Goal: Information Seeking & Learning: Understand process/instructions

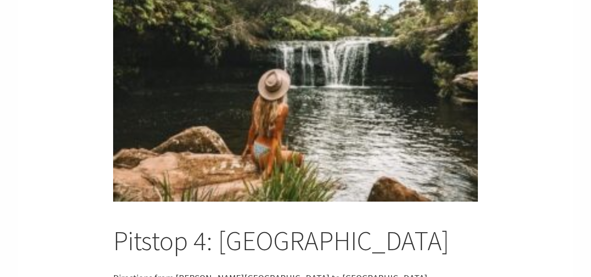
scroll to position [3701, 0]
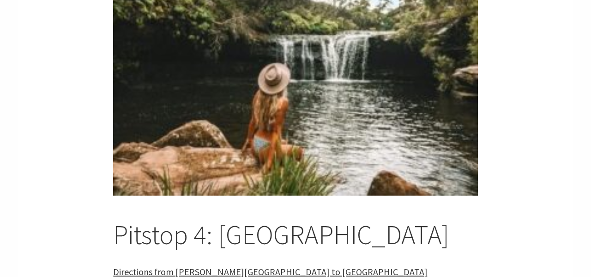
click at [200, 265] on span "Directions from Carrington Falls to Fitzroy Falls" at bounding box center [270, 271] width 314 height 12
click at [231, 265] on span "Directions from Carrington Falls to Fitzroy Falls" at bounding box center [270, 271] width 314 height 12
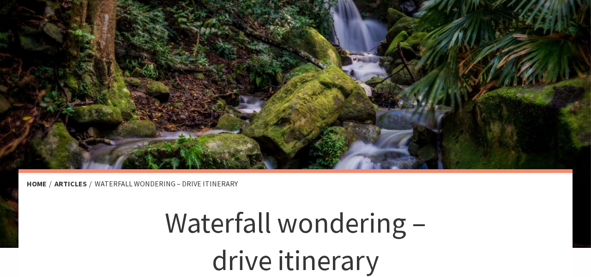
scroll to position [0, 0]
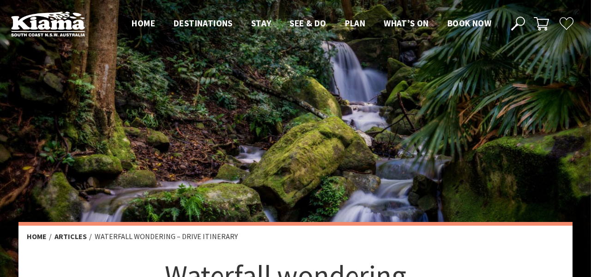
click at [316, 144] on div at bounding box center [295, 150] width 591 height 300
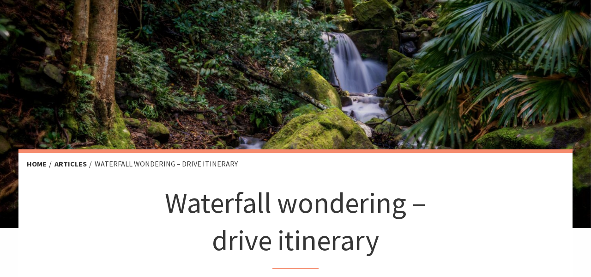
scroll to position [221, 0]
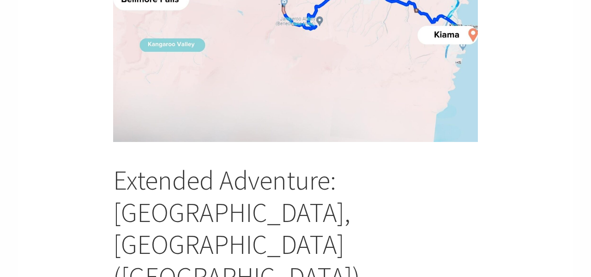
scroll to position [4798, 0]
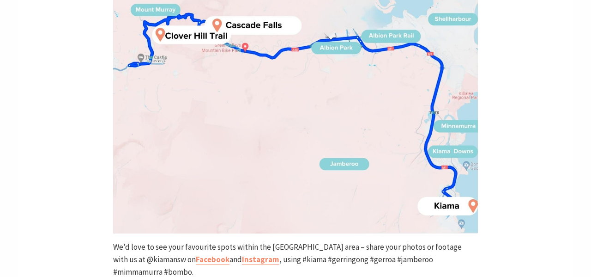
scroll to position [5879, 0]
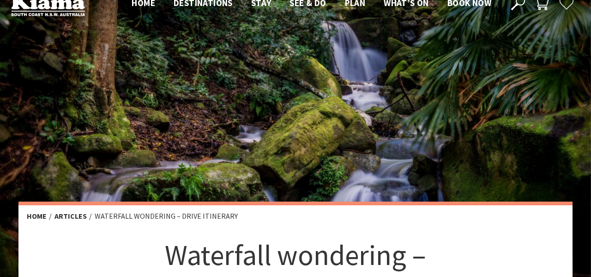
scroll to position [0, 0]
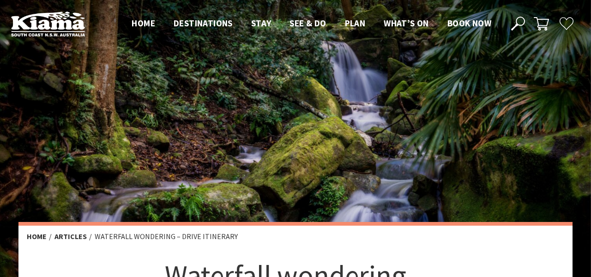
click at [393, 102] on div at bounding box center [295, 150] width 591 height 300
click at [383, 124] on div at bounding box center [295, 150] width 591 height 300
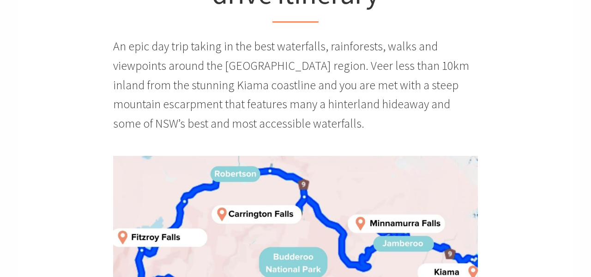
scroll to position [467, 0]
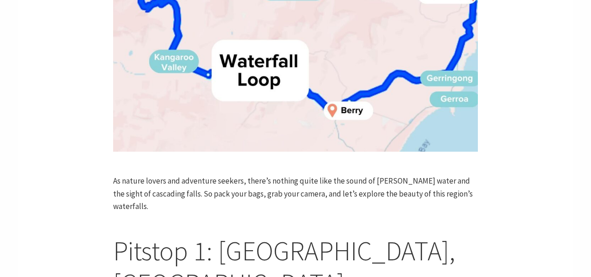
scroll to position [468, 0]
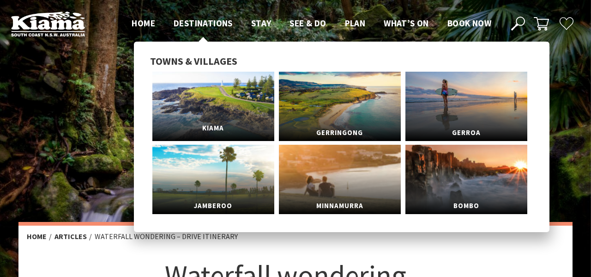
click at [197, 93] on link "Kiama" at bounding box center [213, 106] width 122 height 69
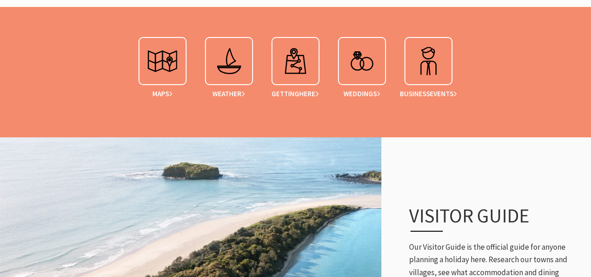
scroll to position [417, 0]
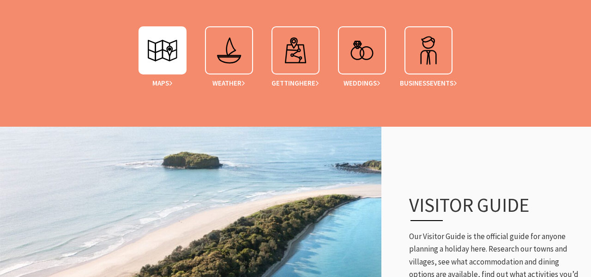
click at [168, 59] on img at bounding box center [162, 50] width 37 height 37
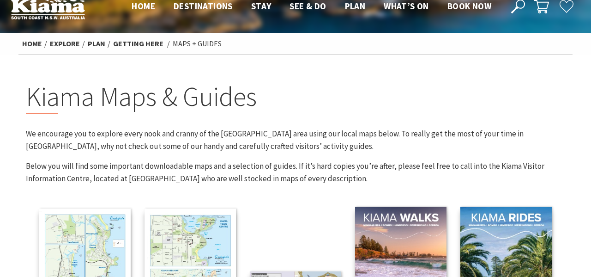
scroll to position [110, 0]
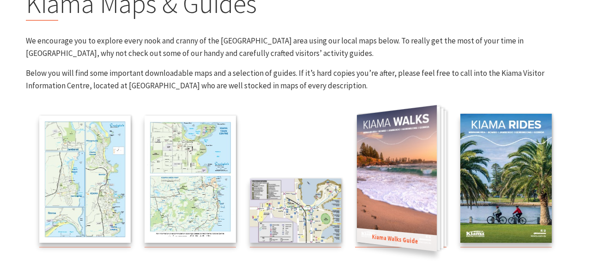
click at [383, 175] on img at bounding box center [397, 178] width 80 height 146
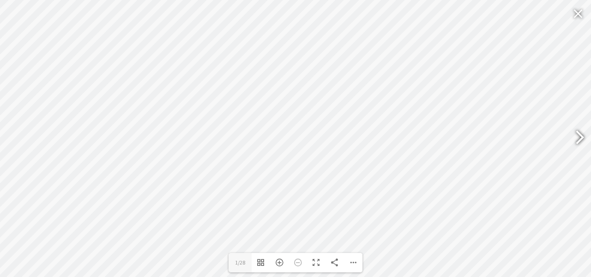
click at [582, 140] on div at bounding box center [575, 138] width 21 height 34
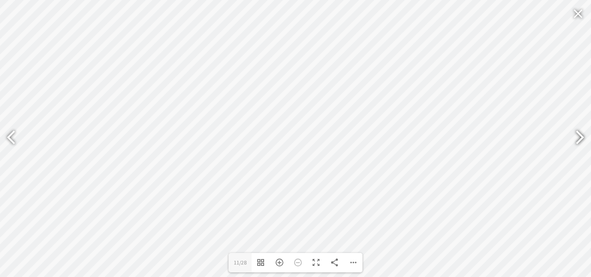
click at [582, 140] on div at bounding box center [575, 138] width 21 height 34
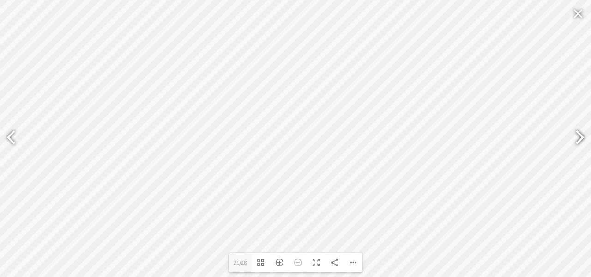
click at [582, 140] on div at bounding box center [575, 138] width 21 height 34
type input "25"
click at [576, 16] on div at bounding box center [577, 13] width 21 height 22
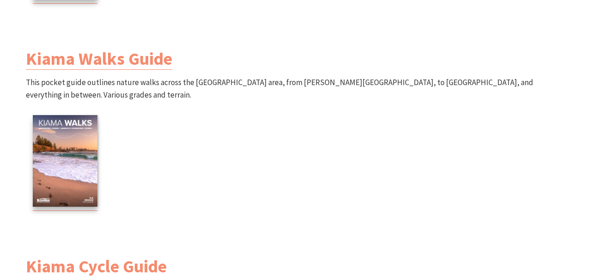
scroll to position [955, 0]
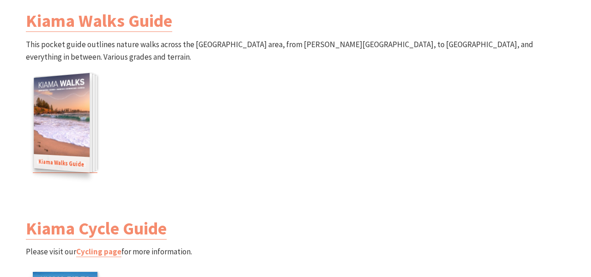
click at [86, 125] on img at bounding box center [62, 122] width 56 height 99
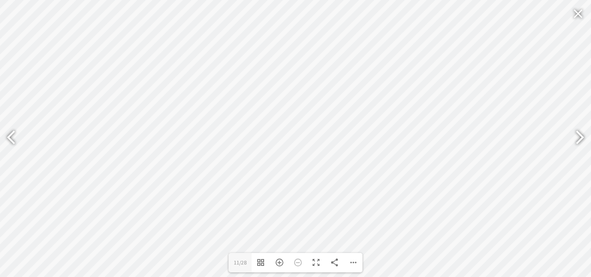
type input "13"
click at [577, 14] on div at bounding box center [577, 13] width 21 height 22
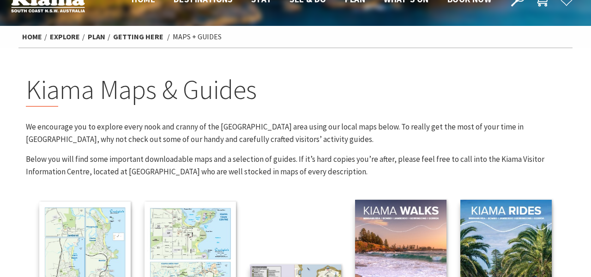
scroll to position [142, 0]
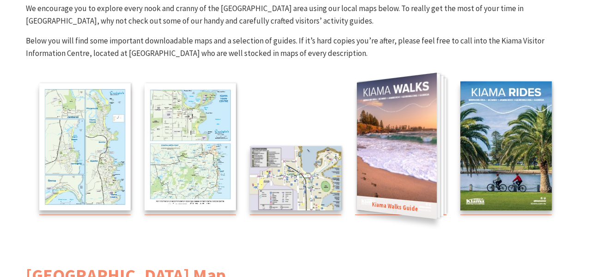
click at [420, 150] on img at bounding box center [397, 145] width 80 height 146
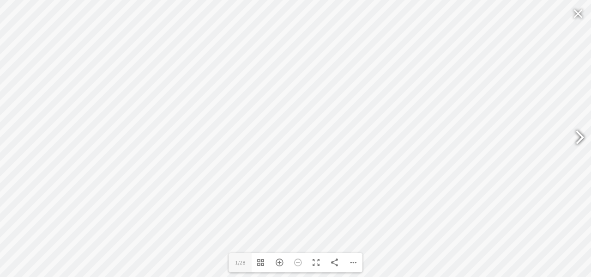
click at [577, 141] on div at bounding box center [575, 138] width 21 height 34
click at [577, 140] on div at bounding box center [575, 138] width 21 height 34
click at [584, 138] on div at bounding box center [575, 138] width 21 height 34
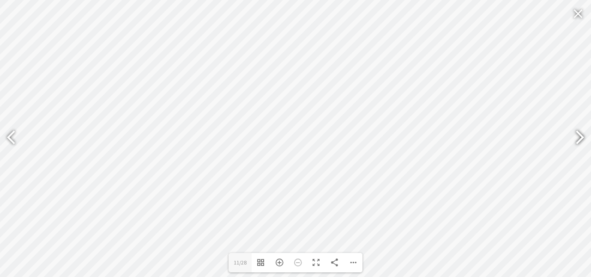
click at [584, 138] on div at bounding box center [575, 138] width 21 height 34
type input "15"
click at [577, 14] on div at bounding box center [577, 13] width 21 height 22
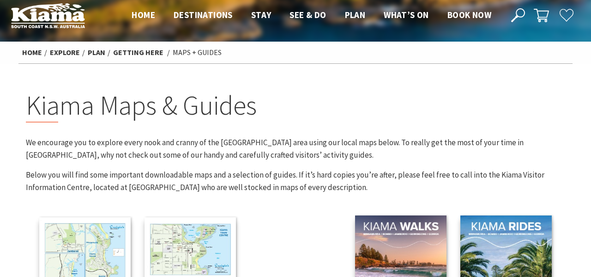
scroll to position [3, 0]
